Goal: Find specific page/section: Find specific page/section

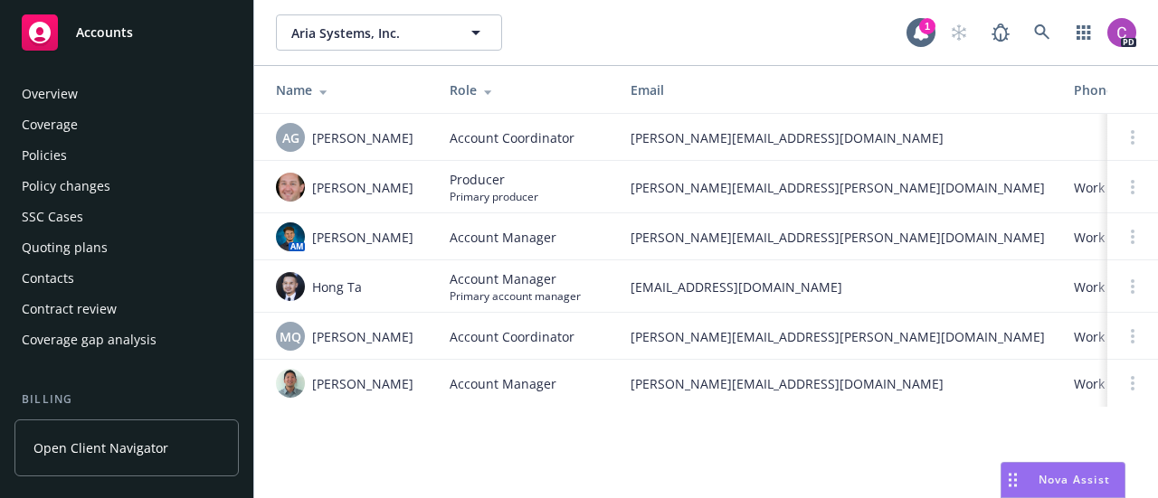
scroll to position [639, 0]
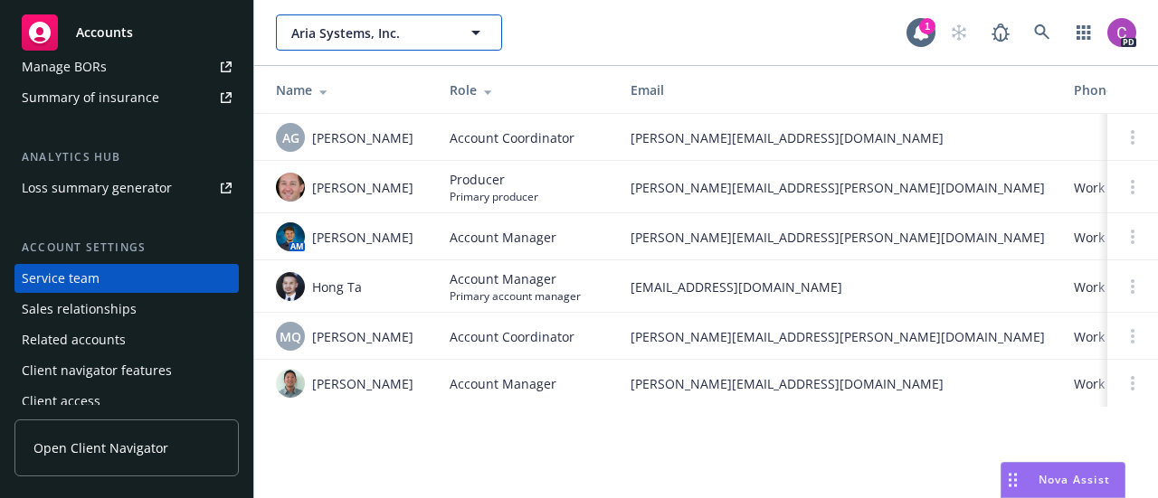
click at [474, 31] on icon "button" at bounding box center [475, 33] width 9 height 5
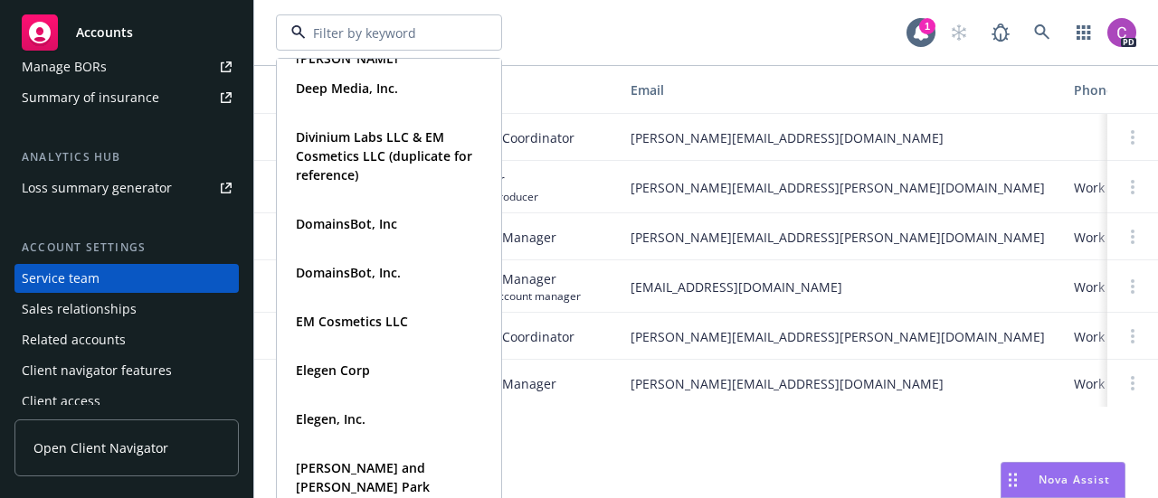
scroll to position [13, 0]
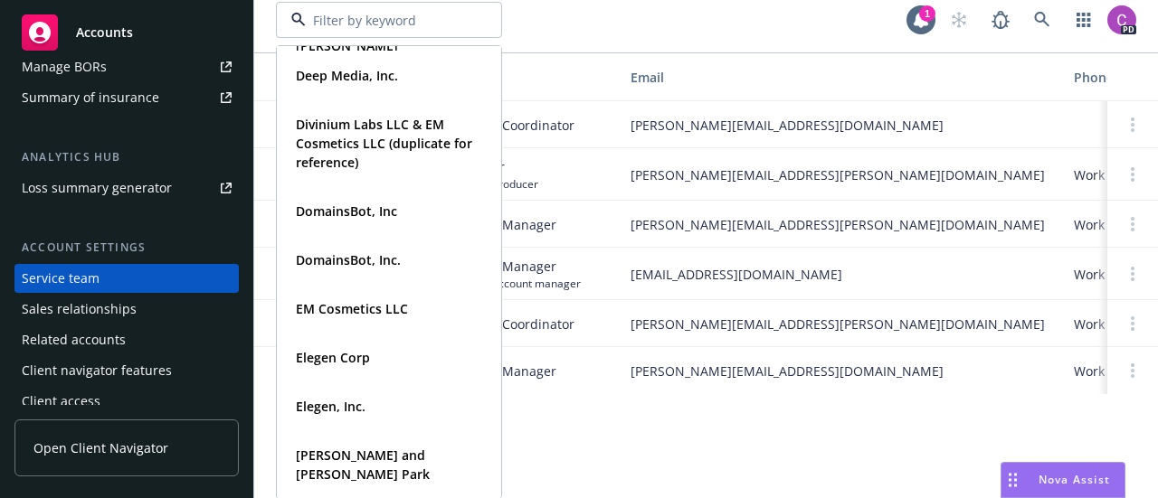
click at [365, 15] on input at bounding box center [385, 20] width 159 height 19
type input "hey"
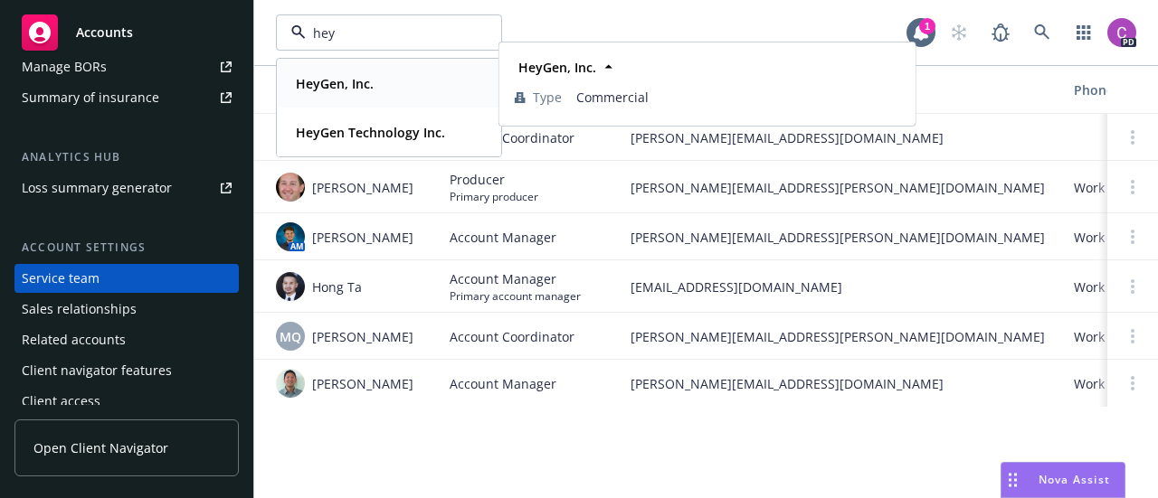
click at [338, 91] on span "HeyGen, Inc." at bounding box center [335, 83] width 78 height 19
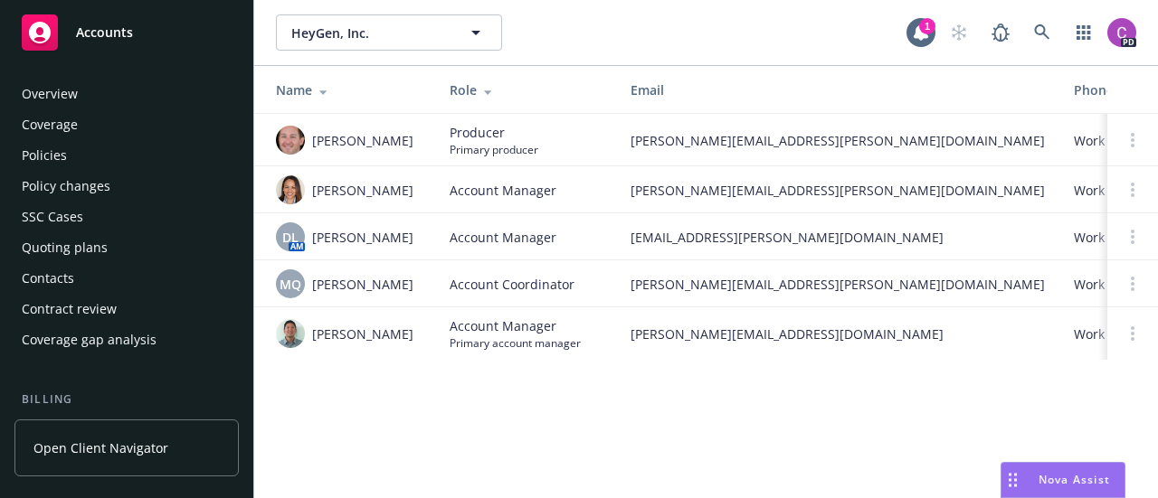
click at [71, 163] on div "Policies" at bounding box center [127, 155] width 210 height 29
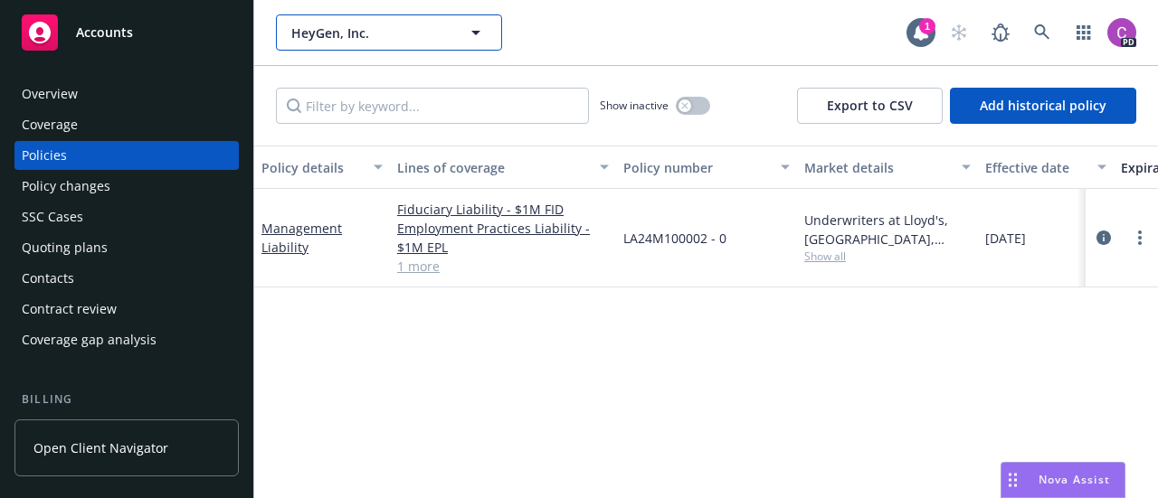
click at [479, 41] on icon "button" at bounding box center [476, 33] width 22 height 22
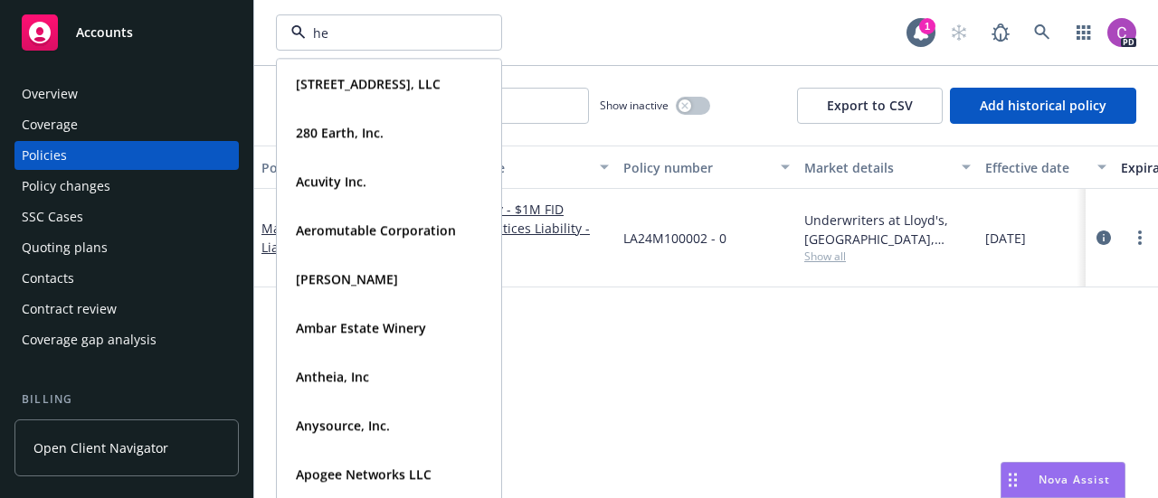
type input "hey"
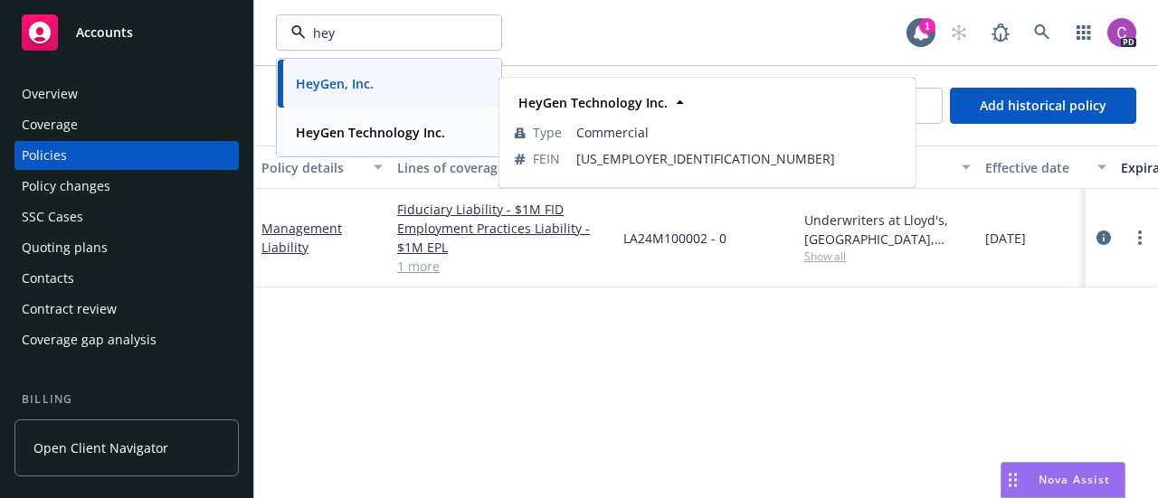
click at [403, 137] on strong "HeyGen Technology Inc." at bounding box center [370, 132] width 149 height 17
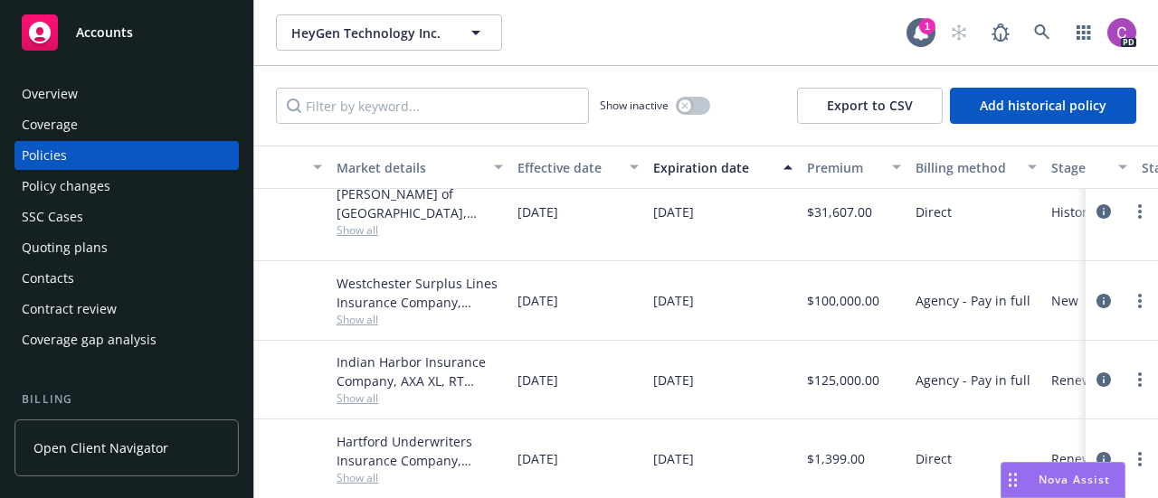
scroll to position [38, 468]
